Goal: Task Accomplishment & Management: Complete application form

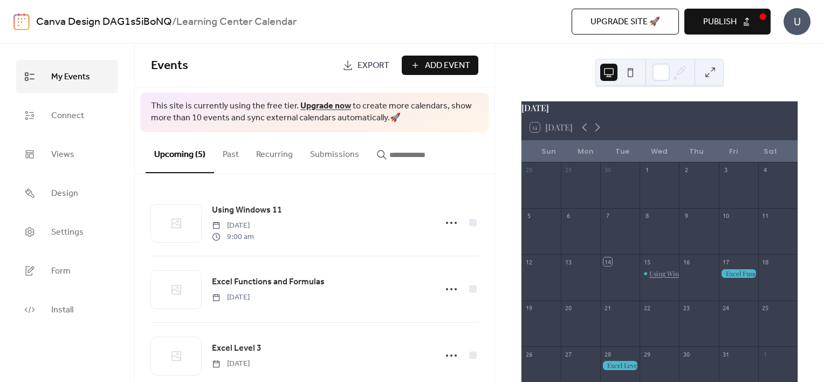
click at [654, 278] on div "Using Windows 11" at bounding box center [674, 273] width 51 height 9
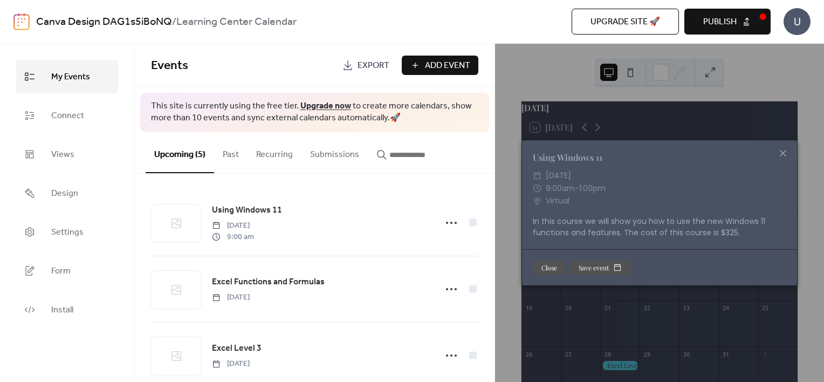
click at [779, 157] on icon at bounding box center [783, 153] width 13 height 13
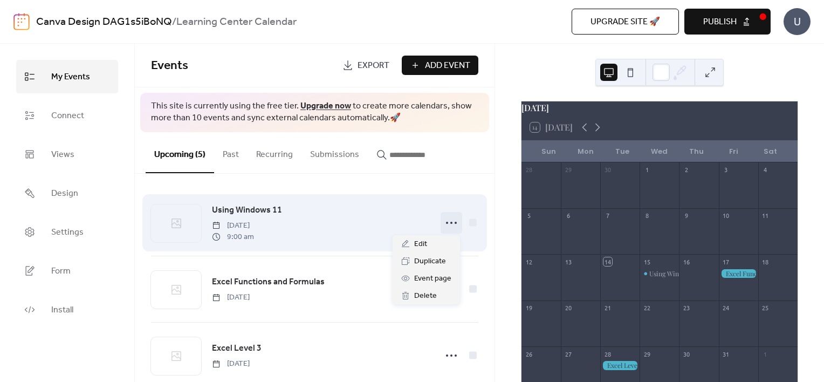
click at [450, 222] on circle at bounding box center [451, 223] width 2 height 2
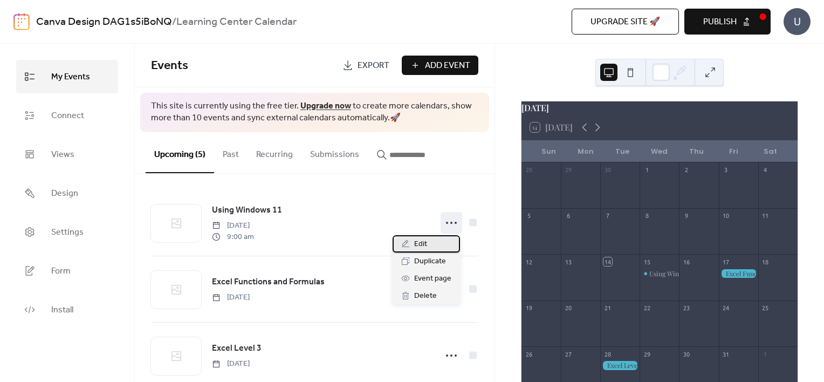
click at [435, 244] on div "Edit" at bounding box center [426, 243] width 67 height 17
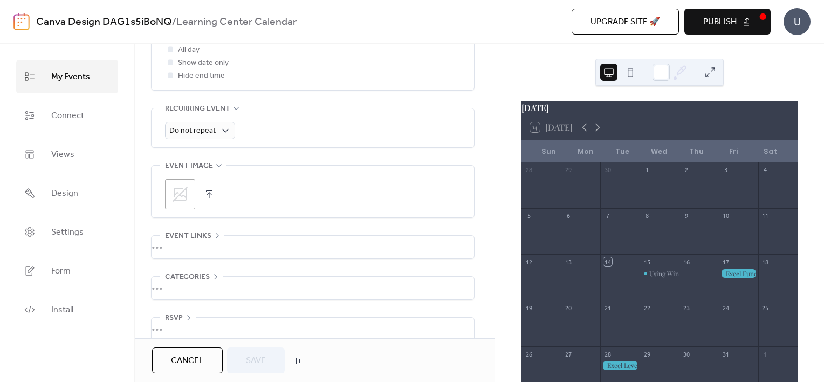
scroll to position [460, 0]
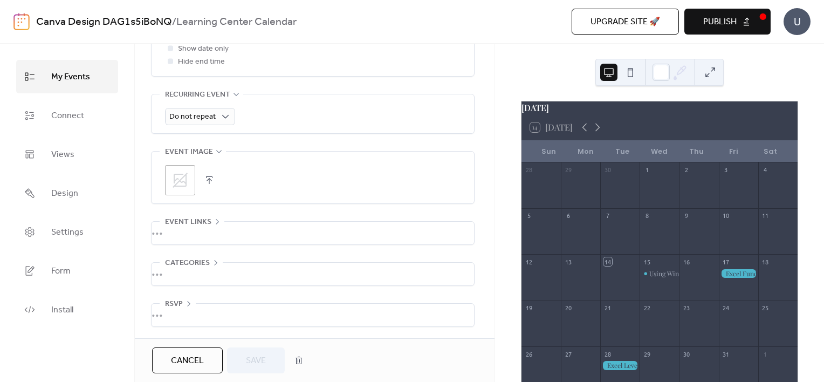
click at [181, 354] on span "Cancel" at bounding box center [187, 360] width 33 height 13
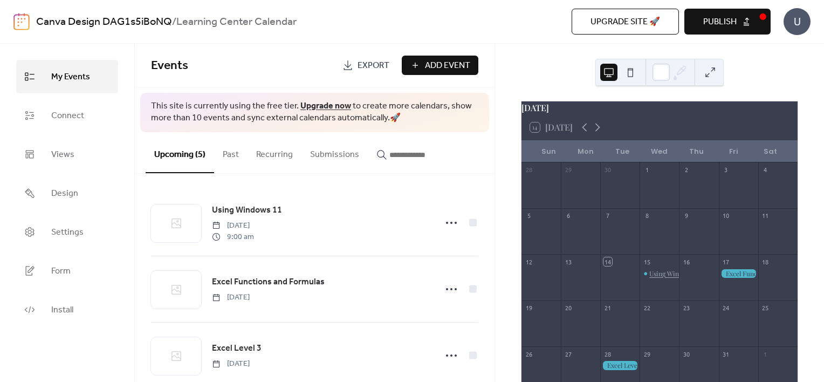
click at [657, 278] on div "Using Windows 11" at bounding box center [674, 273] width 51 height 9
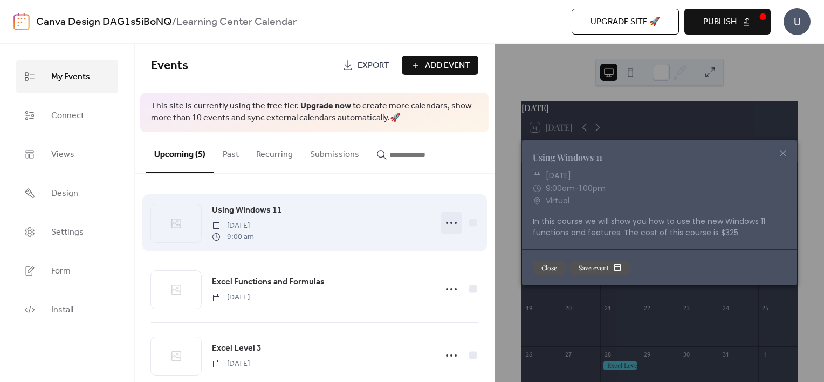
click at [443, 220] on icon at bounding box center [451, 222] width 17 height 17
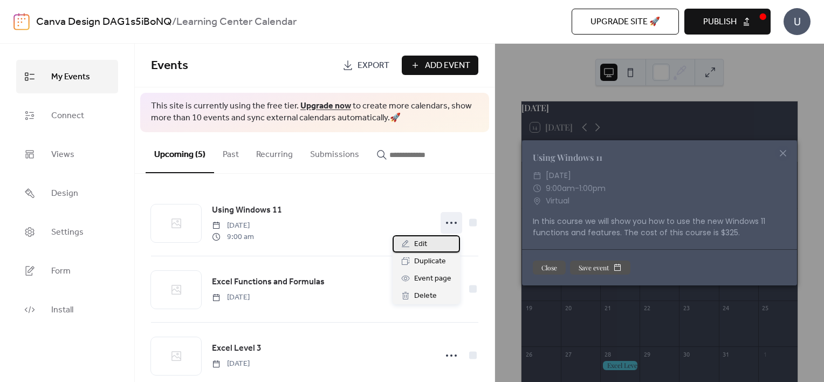
click at [431, 244] on div "Edit" at bounding box center [426, 243] width 67 height 17
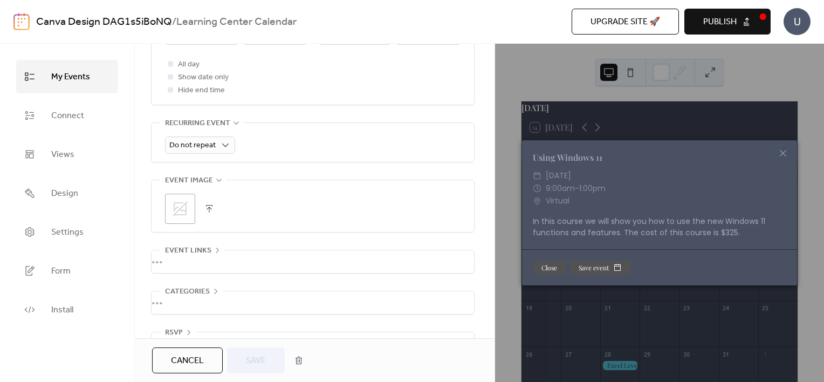
scroll to position [460, 0]
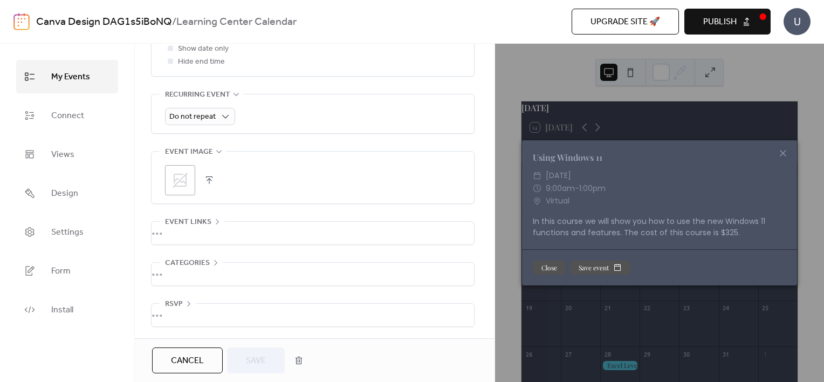
click at [251, 230] on div "•••" at bounding box center [313, 233] width 323 height 23
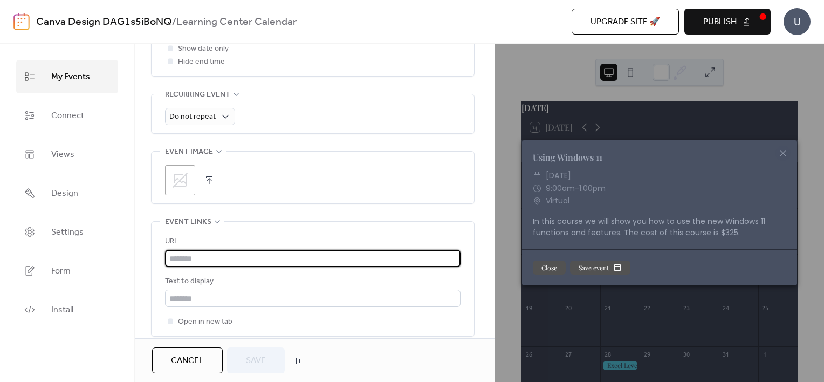
click at [235, 263] on input "text" at bounding box center [313, 258] width 296 height 17
paste input "**********"
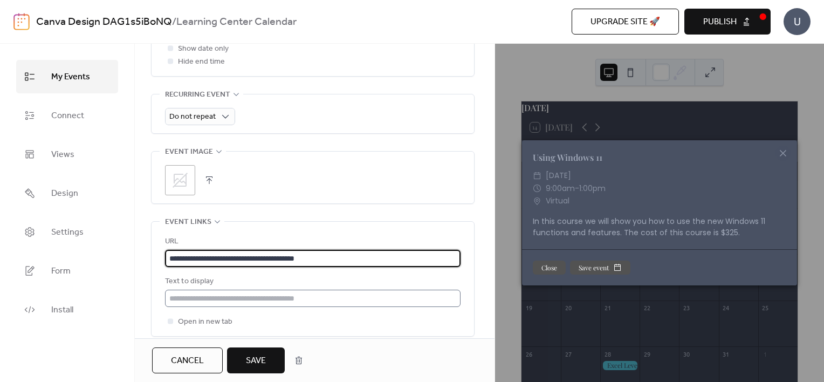
type input "**********"
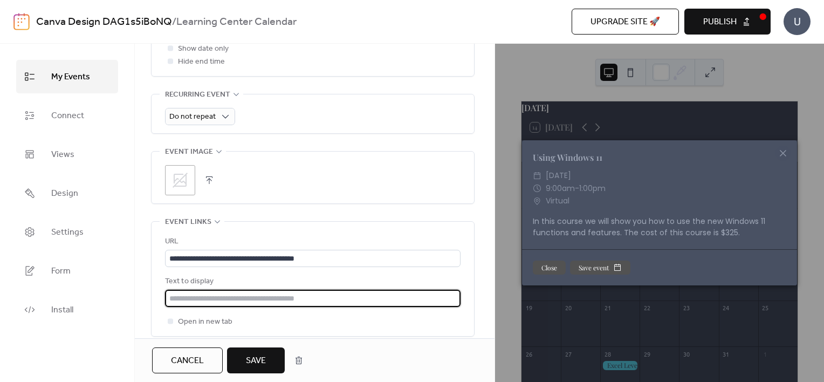
click at [346, 299] on input "text" at bounding box center [313, 298] width 296 height 17
type input "**********"
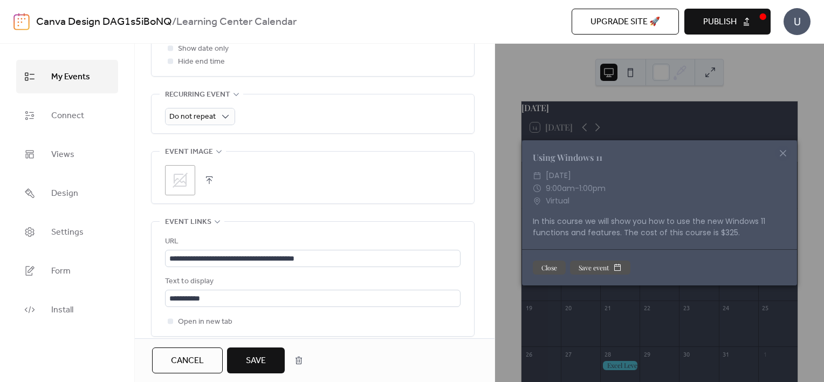
click at [242, 362] on button "Save" at bounding box center [256, 360] width 58 height 26
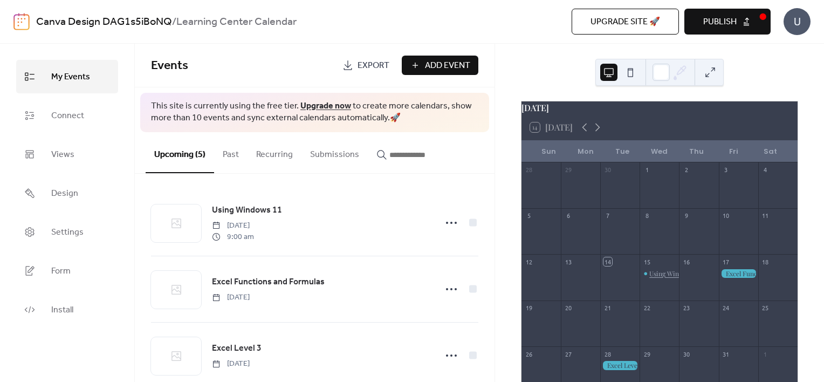
click at [654, 278] on div "Using Windows 11" at bounding box center [674, 273] width 51 height 9
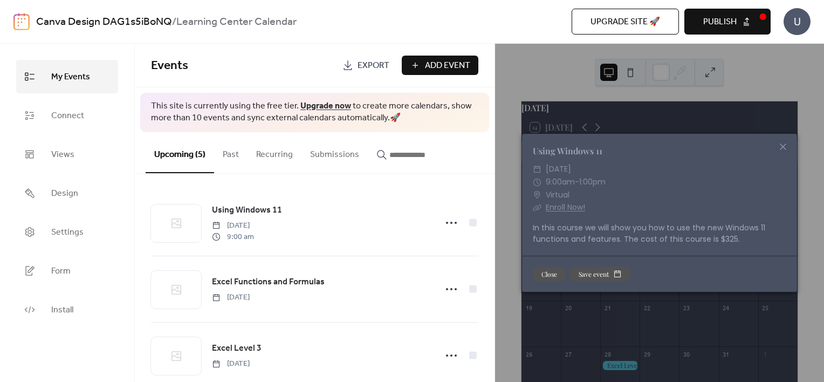
click at [558, 210] on link "Enroll Now!" at bounding box center [565, 207] width 39 height 11
click at [785, 146] on icon at bounding box center [783, 146] width 13 height 13
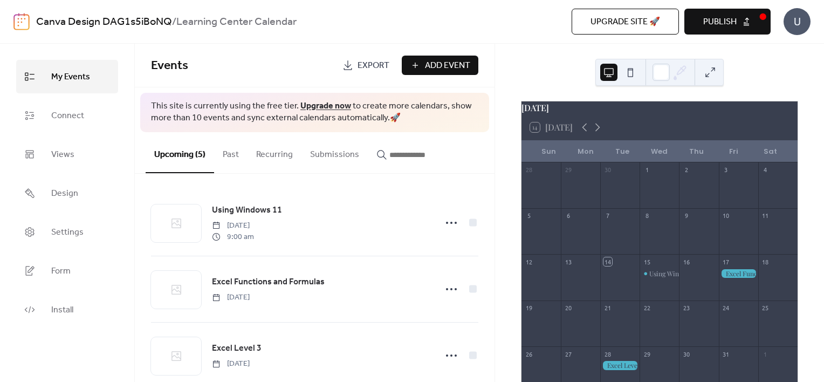
click at [637, 121] on div "14 [DATE]" at bounding box center [660, 127] width 276 height 26
click at [77, 199] on span "Design" at bounding box center [64, 193] width 27 height 17
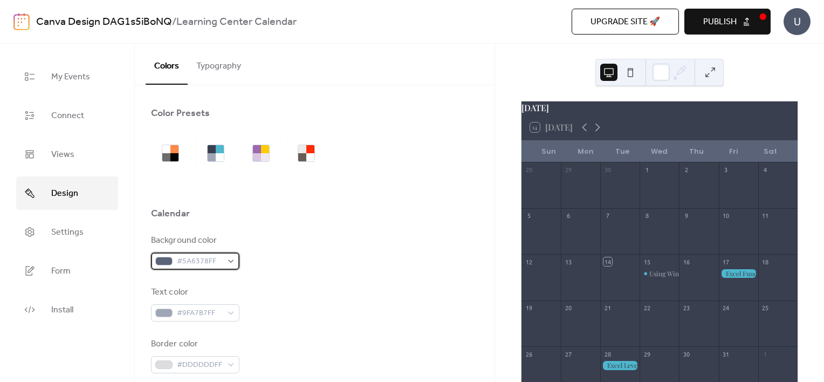
click at [230, 261] on div "#5A6378FF" at bounding box center [195, 260] width 88 height 17
click at [453, 223] on div "Calendar" at bounding box center [314, 216] width 327 height 18
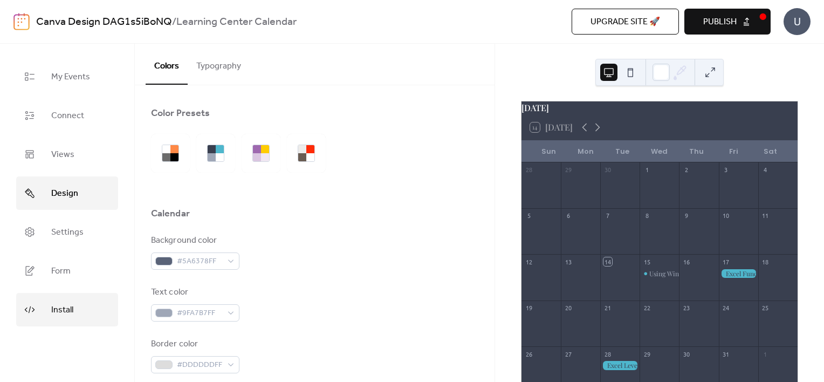
click at [73, 307] on span "Install" at bounding box center [62, 309] width 22 height 17
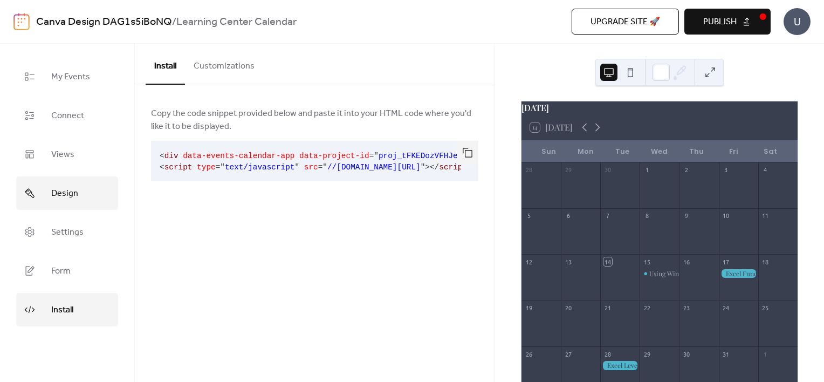
click at [80, 190] on link "Design" at bounding box center [67, 192] width 102 height 33
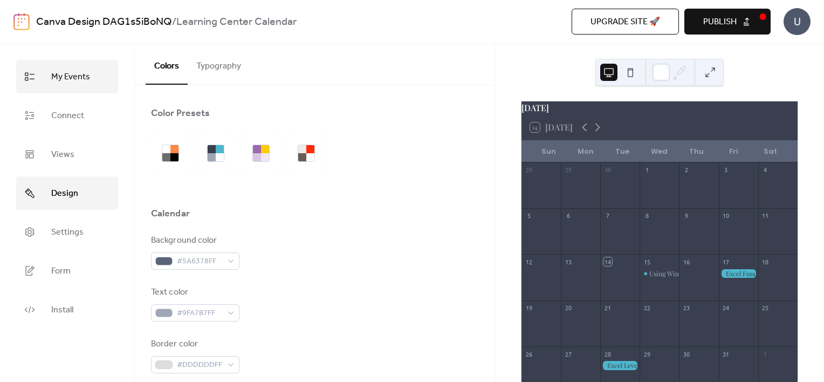
click at [93, 73] on link "My Events" at bounding box center [67, 76] width 102 height 33
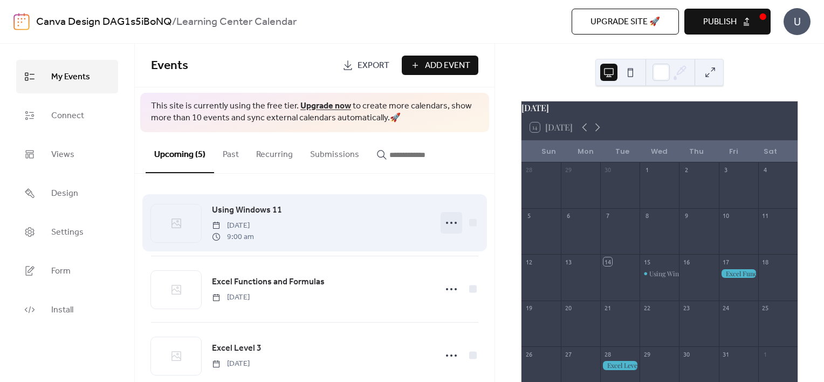
click at [455, 223] on icon at bounding box center [451, 222] width 17 height 17
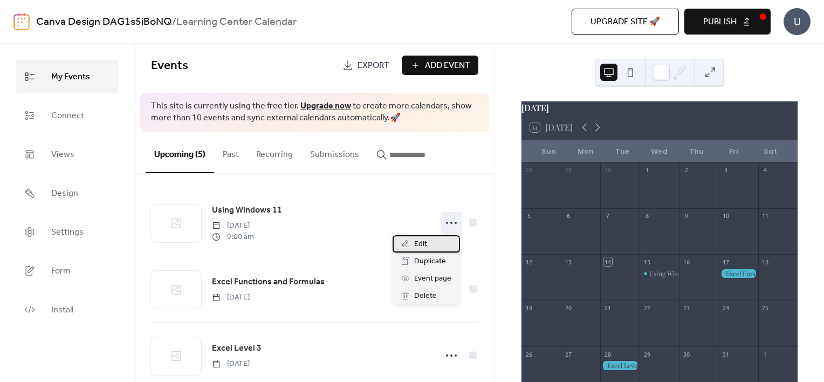
click at [417, 249] on span "Edit" at bounding box center [420, 244] width 13 height 13
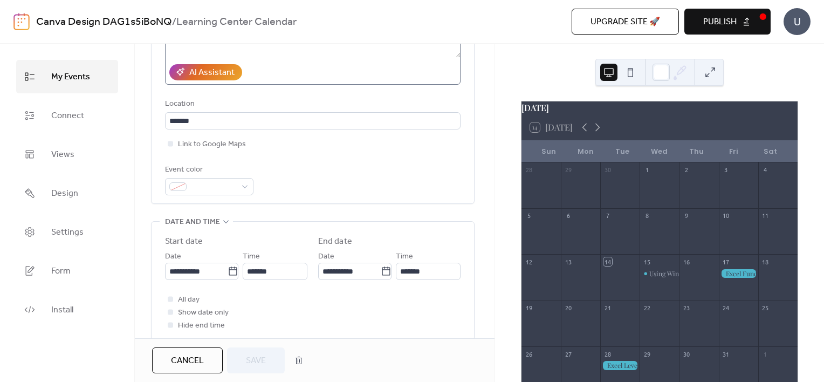
scroll to position [216, 0]
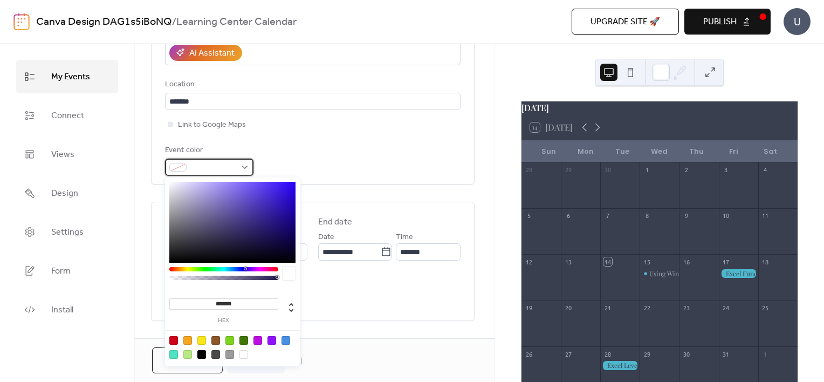
click at [245, 168] on div at bounding box center [209, 167] width 88 height 17
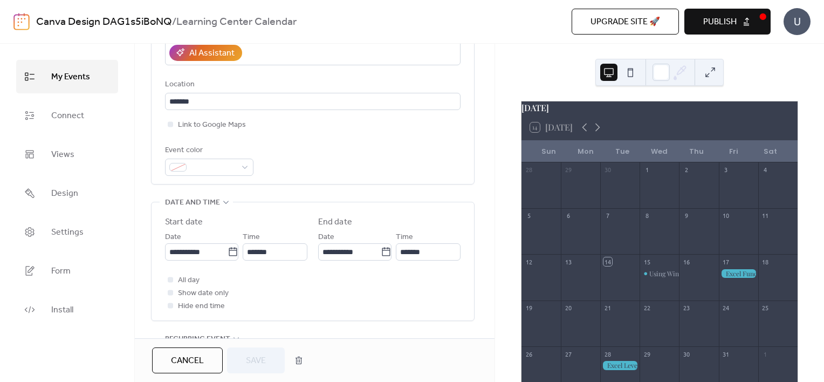
click at [294, 141] on div "**********" at bounding box center [313, 39] width 296 height 274
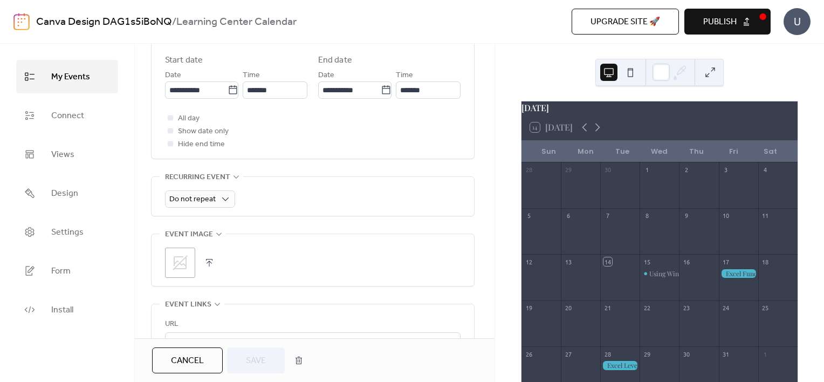
scroll to position [431, 0]
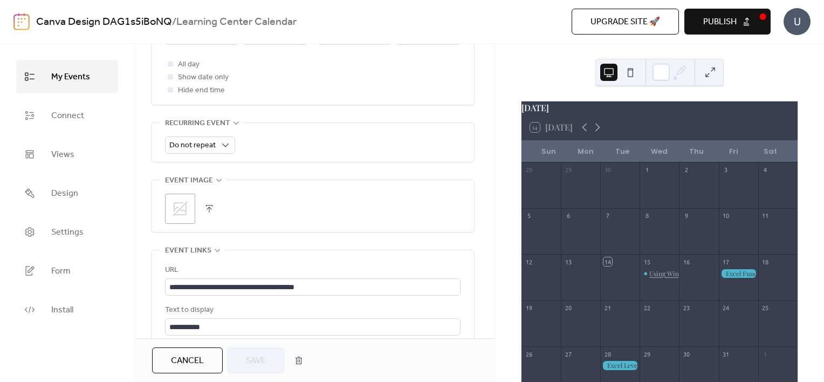
click at [669, 278] on div "Using Windows 11" at bounding box center [674, 273] width 51 height 9
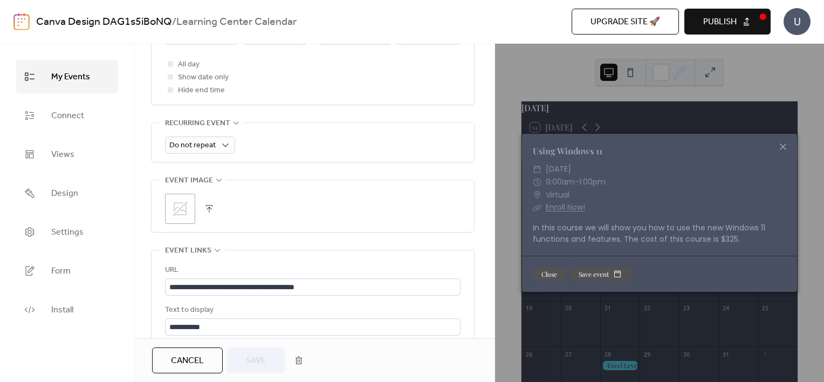
click at [785, 145] on icon at bounding box center [783, 146] width 13 height 13
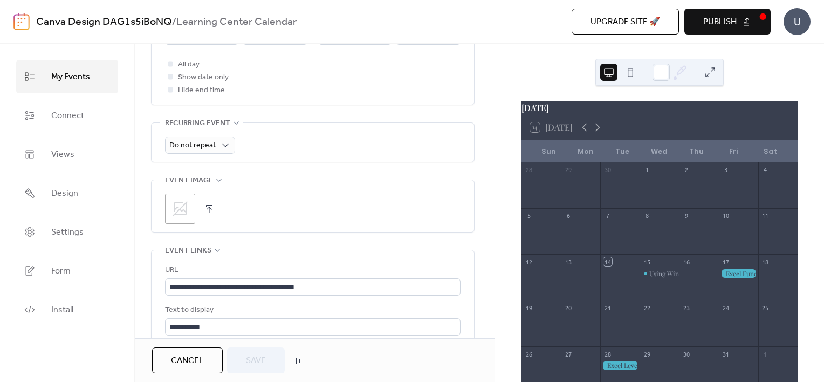
click at [204, 212] on button "button" at bounding box center [209, 208] width 15 height 15
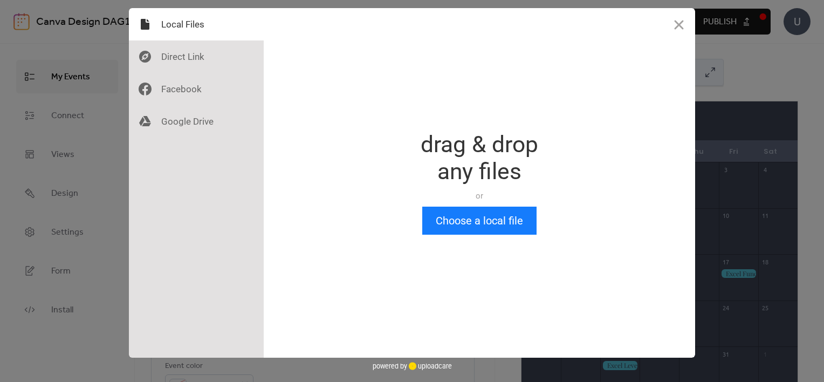
scroll to position [0, 0]
click at [475, 223] on button "Choose a local file" at bounding box center [479, 221] width 114 height 28
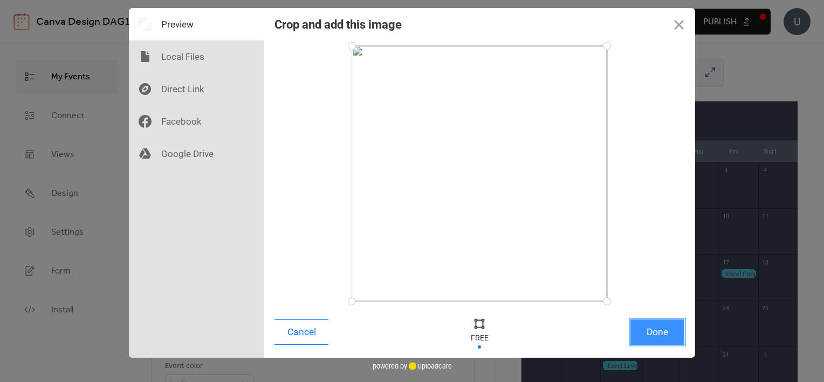
click at [642, 337] on button "Done" at bounding box center [657, 331] width 54 height 25
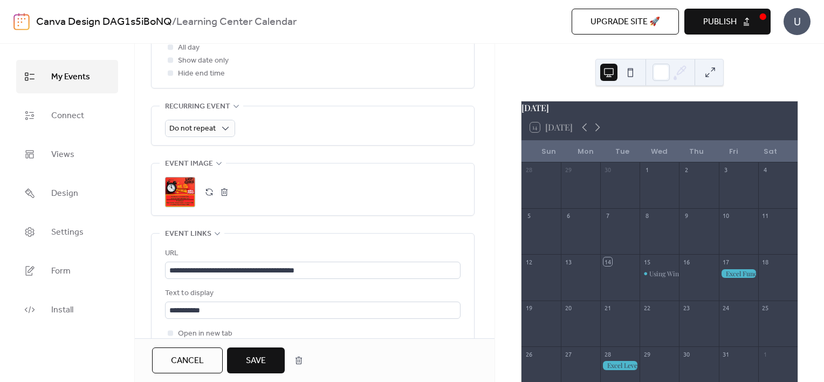
click at [263, 367] on span "Save" at bounding box center [256, 360] width 20 height 13
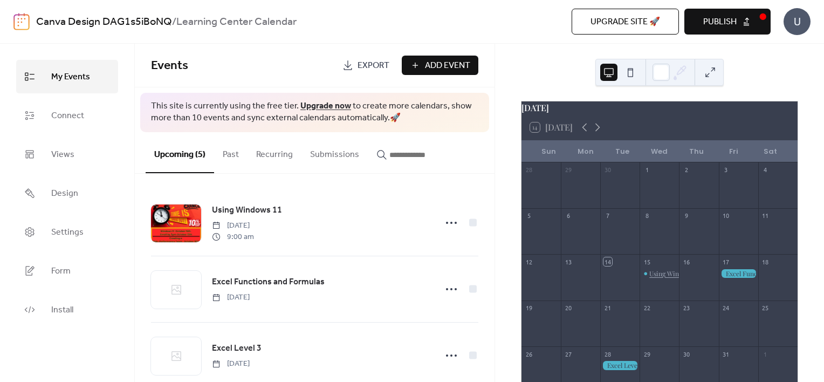
click at [667, 275] on div "Using Windows 11" at bounding box center [674, 273] width 51 height 9
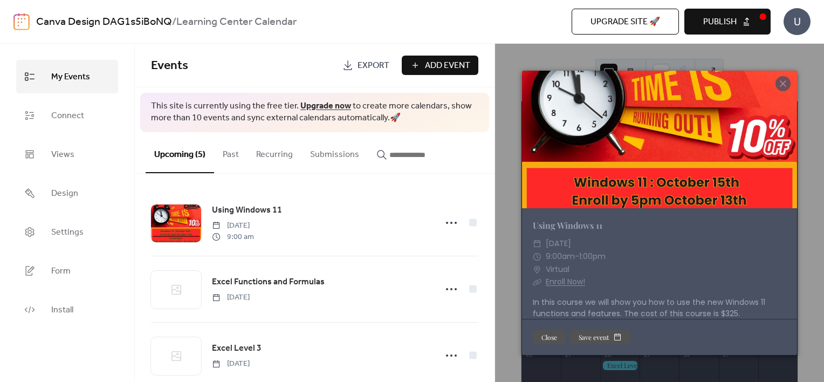
click at [683, 145] on div at bounding box center [659, 140] width 275 height 138
click at [784, 83] on icon at bounding box center [783, 83] width 13 height 13
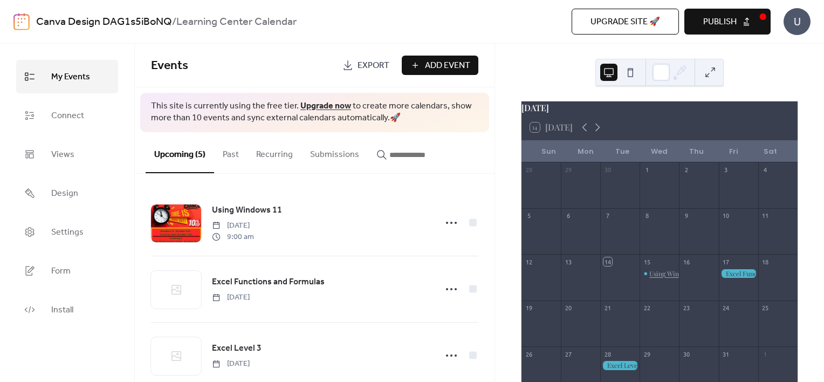
click at [665, 278] on div "Using Windows 11" at bounding box center [674, 273] width 51 height 9
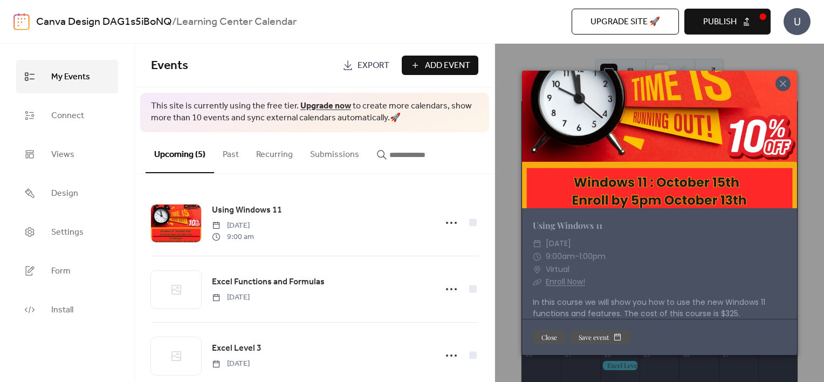
click at [783, 79] on icon at bounding box center [783, 83] width 13 height 13
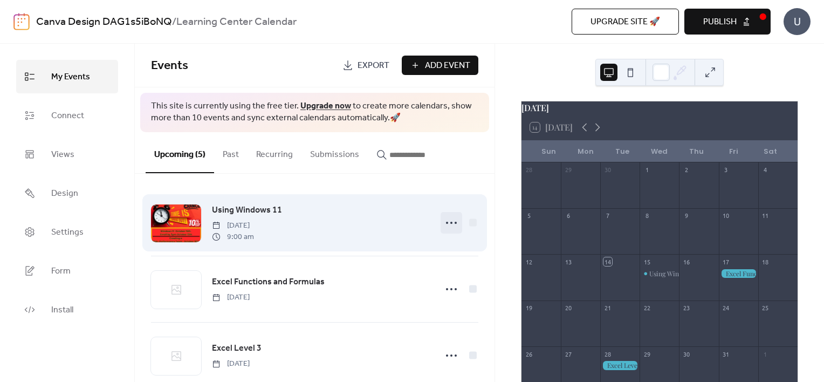
click at [443, 224] on icon at bounding box center [451, 222] width 17 height 17
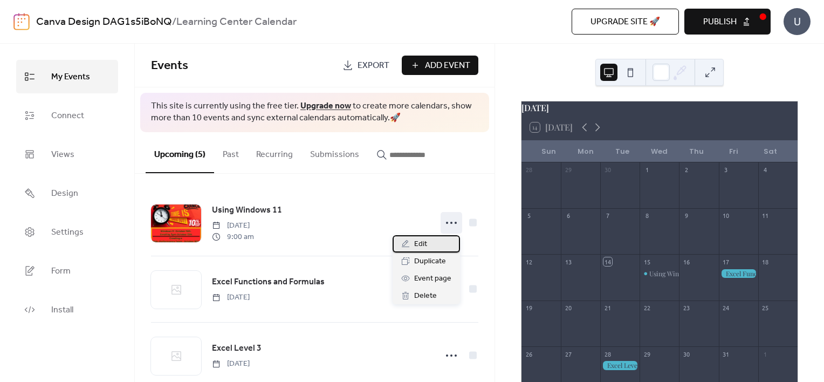
click at [415, 239] on span "Edit" at bounding box center [420, 244] width 13 height 13
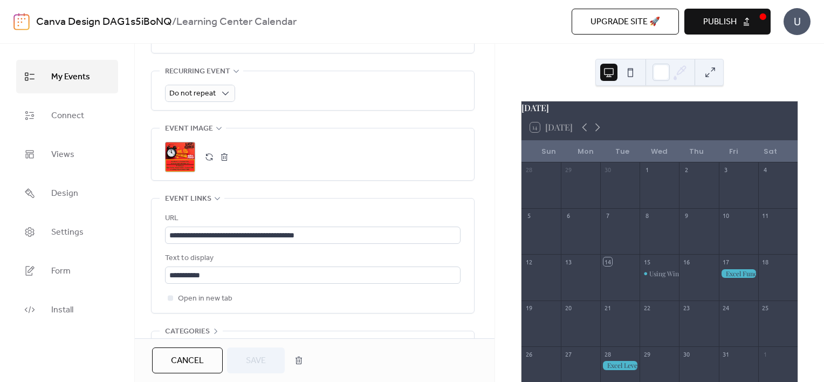
scroll to position [485, 0]
click at [703, 26] on span "Publish" at bounding box center [719, 22] width 33 height 13
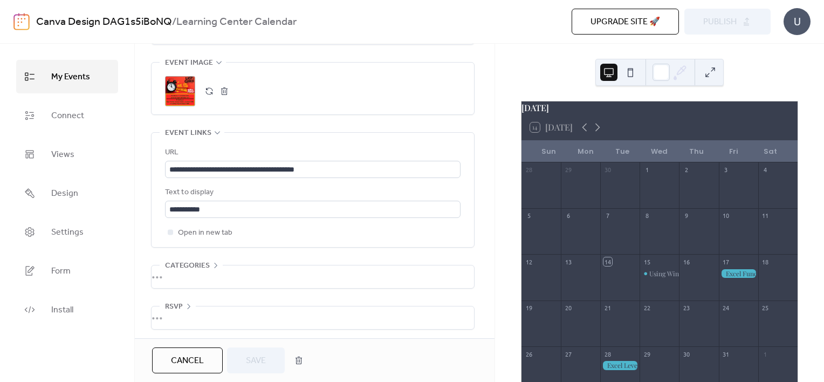
scroll to position [552, 0]
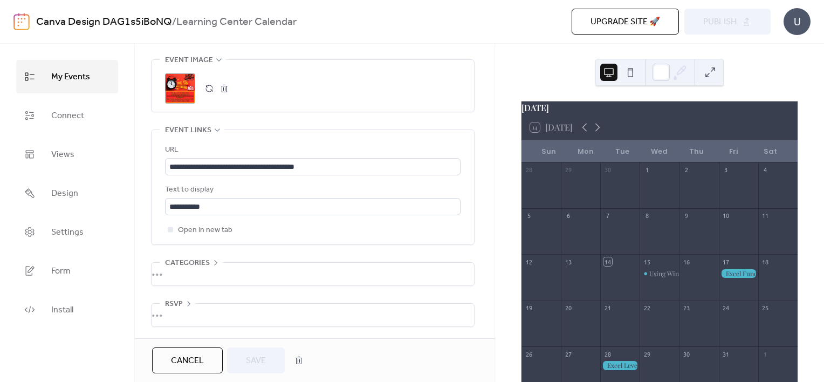
click at [192, 363] on span "Cancel" at bounding box center [187, 360] width 33 height 13
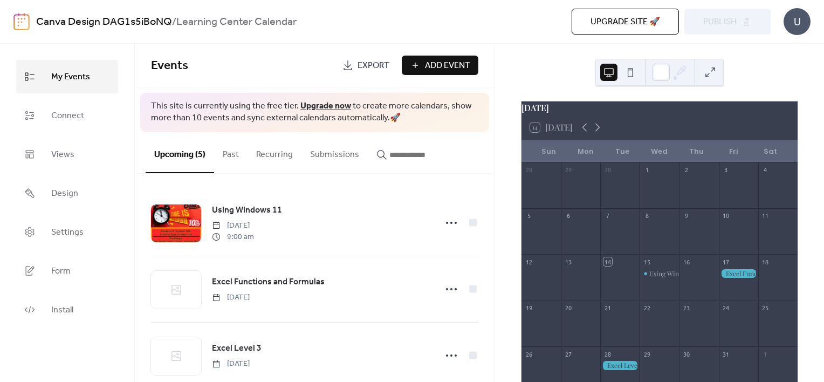
click at [444, 67] on span "Add Event" at bounding box center [447, 65] width 45 height 13
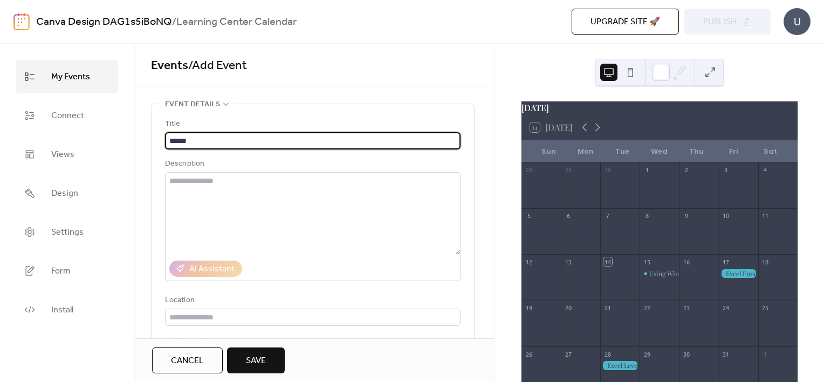
click at [556, 65] on div "[DATE] 14 [DATE] Sun Mon Tue Wed Thu Fri Sat 28 29 30 1 2 3 4 5 6 7 8 9 10 11 1…" at bounding box center [659, 213] width 329 height 338
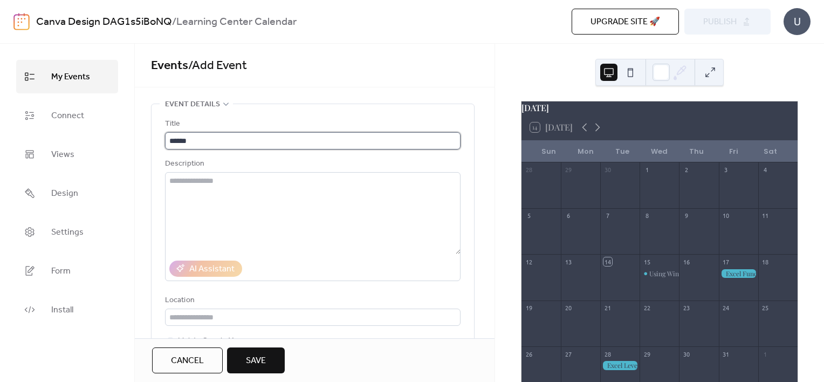
click at [260, 137] on input "*****" at bounding box center [313, 140] width 296 height 17
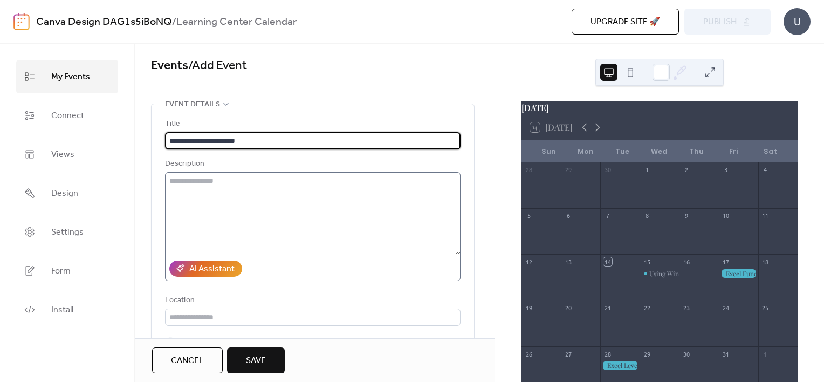
type input "**********"
click at [242, 250] on textarea at bounding box center [313, 213] width 296 height 82
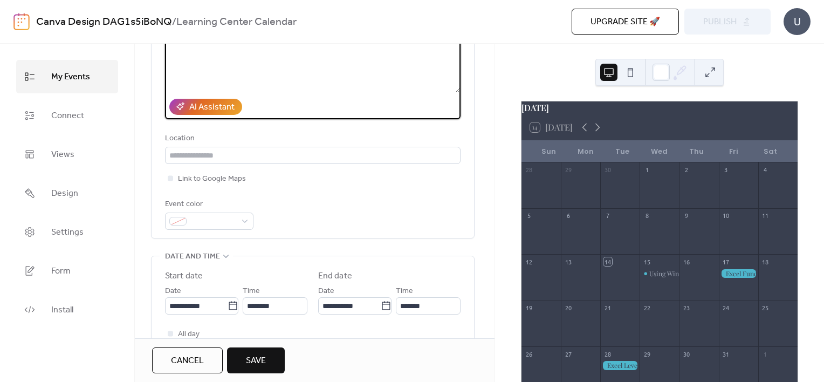
scroll to position [216, 0]
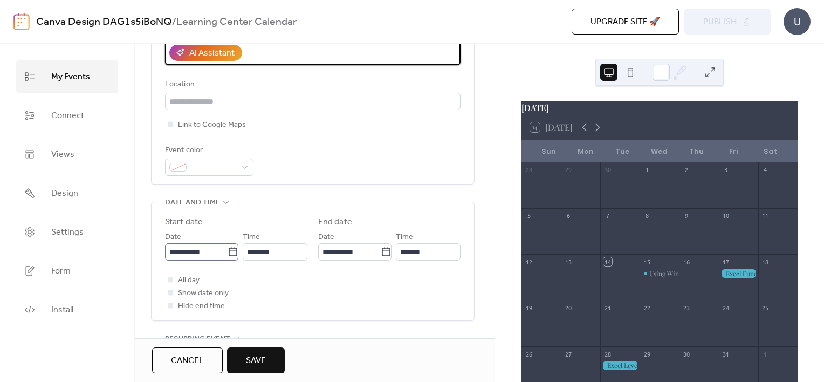
click at [228, 252] on icon at bounding box center [233, 251] width 11 height 11
click at [228, 252] on input "**********" at bounding box center [196, 251] width 63 height 17
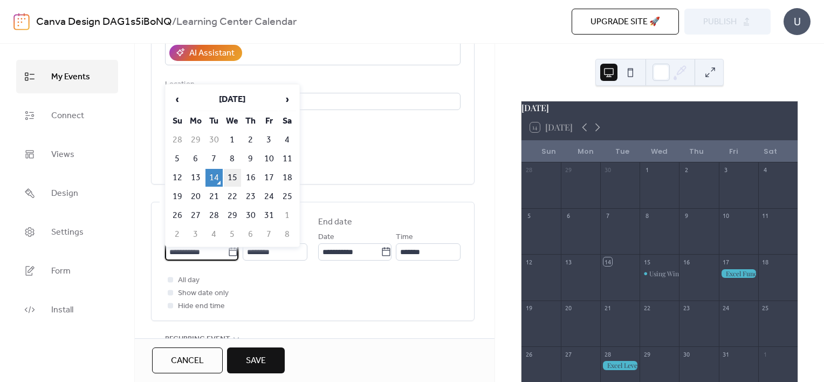
click at [230, 177] on td "15" at bounding box center [232, 178] width 17 height 18
type input "**********"
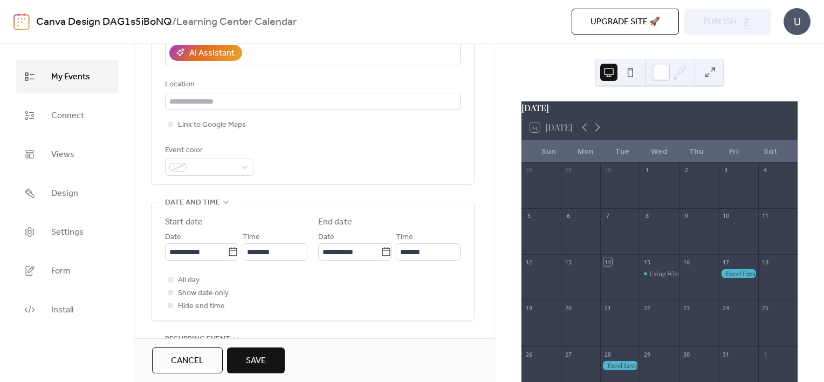
click at [303, 293] on div "All day Show date only Hide end time" at bounding box center [313, 292] width 296 height 39
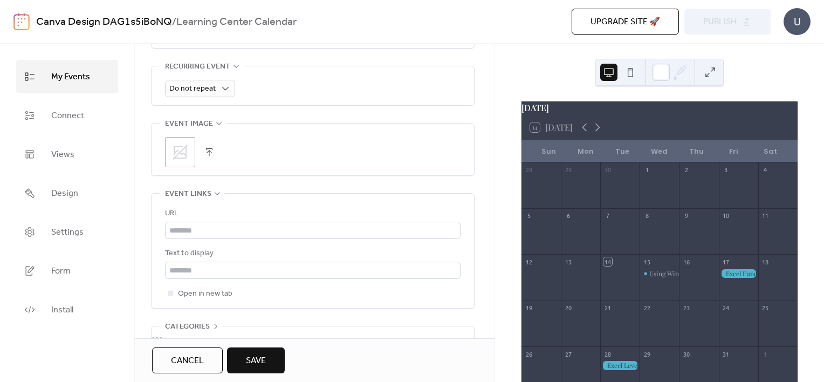
scroll to position [539, 0]
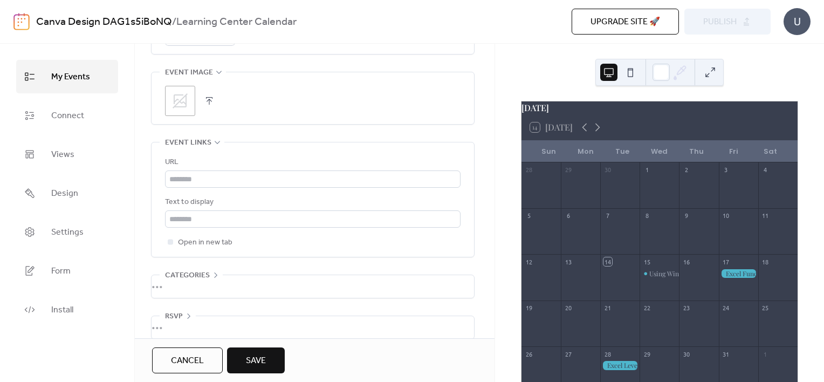
click at [255, 361] on span "Save" at bounding box center [256, 360] width 20 height 13
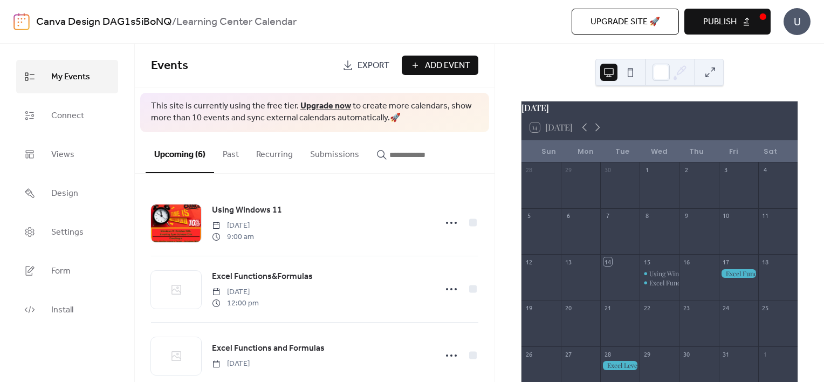
click at [740, 20] on button "Publish" at bounding box center [727, 22] width 86 height 26
click at [579, 114] on div "[DATE]" at bounding box center [660, 107] width 276 height 13
drag, startPoint x: 63, startPoint y: 189, endPoint x: 133, endPoint y: 167, distance: 73.5
click at [63, 189] on span "Design" at bounding box center [64, 193] width 27 height 17
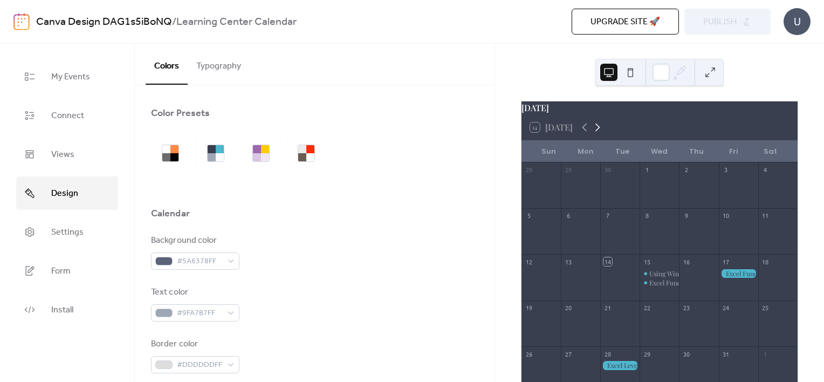
click at [601, 134] on icon at bounding box center [597, 127] width 13 height 13
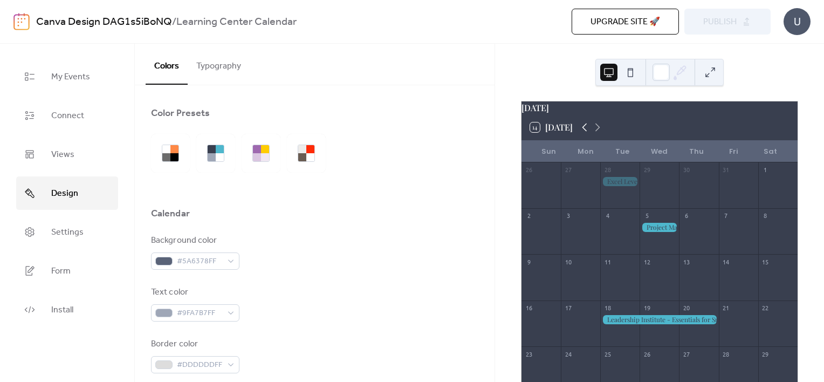
click at [583, 129] on icon at bounding box center [584, 127] width 13 height 13
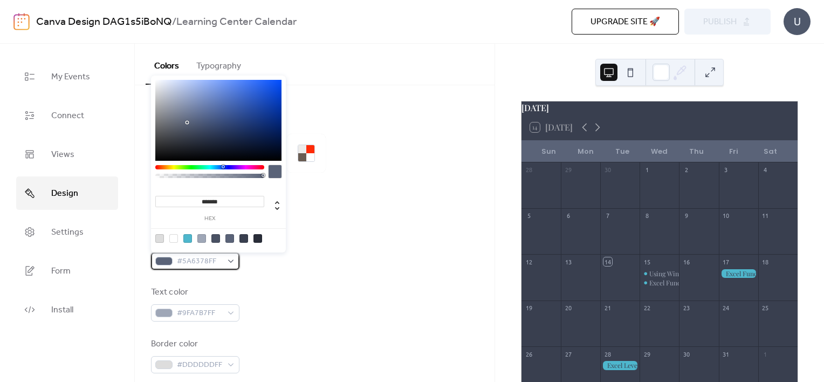
click at [223, 263] on div "#5A6378FF" at bounding box center [195, 260] width 88 height 17
click at [223, 199] on input "*******" at bounding box center [209, 201] width 109 height 11
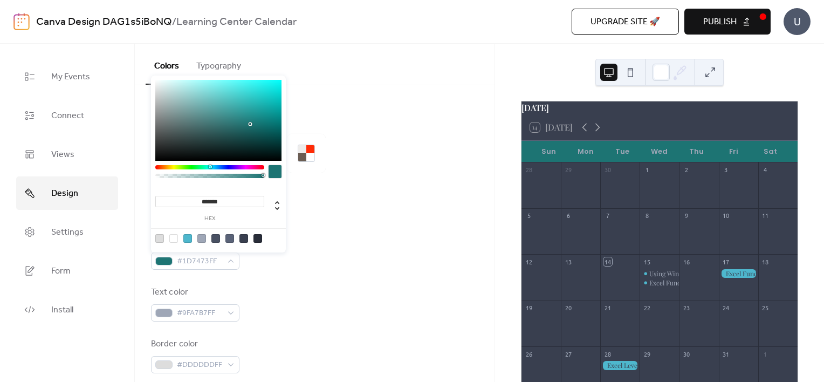
type input "*******"
click at [161, 260] on div at bounding box center [163, 261] width 17 height 9
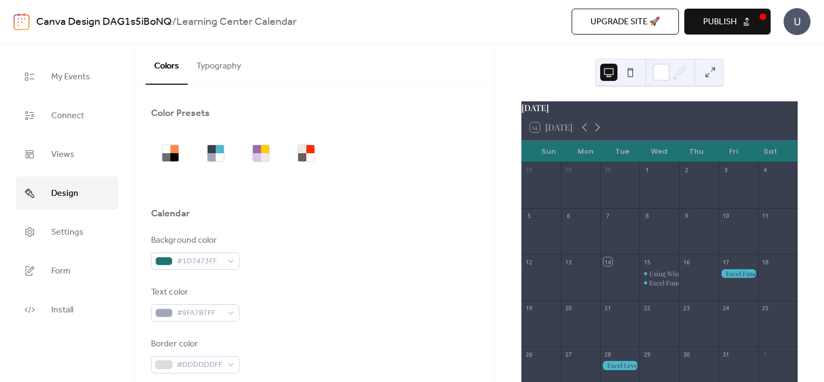
click at [324, 276] on div "Background color #1D7473FF Text color #9FA7B7FF Border color #DDDDDDFF Inner bo…" at bounding box center [314, 381] width 327 height 294
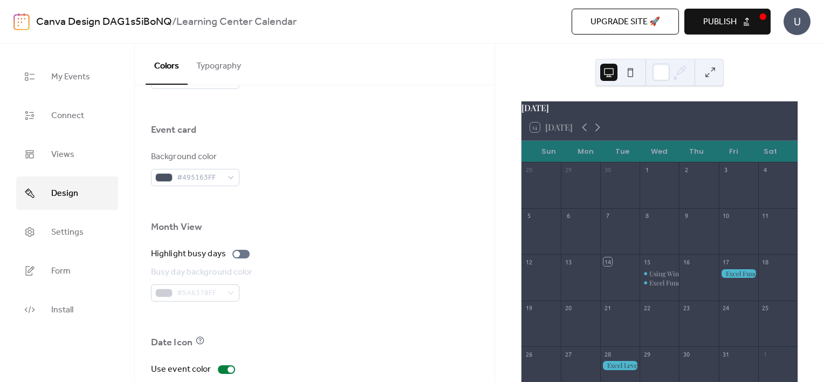
scroll to position [478, 0]
